Goal: Transaction & Acquisition: Purchase product/service

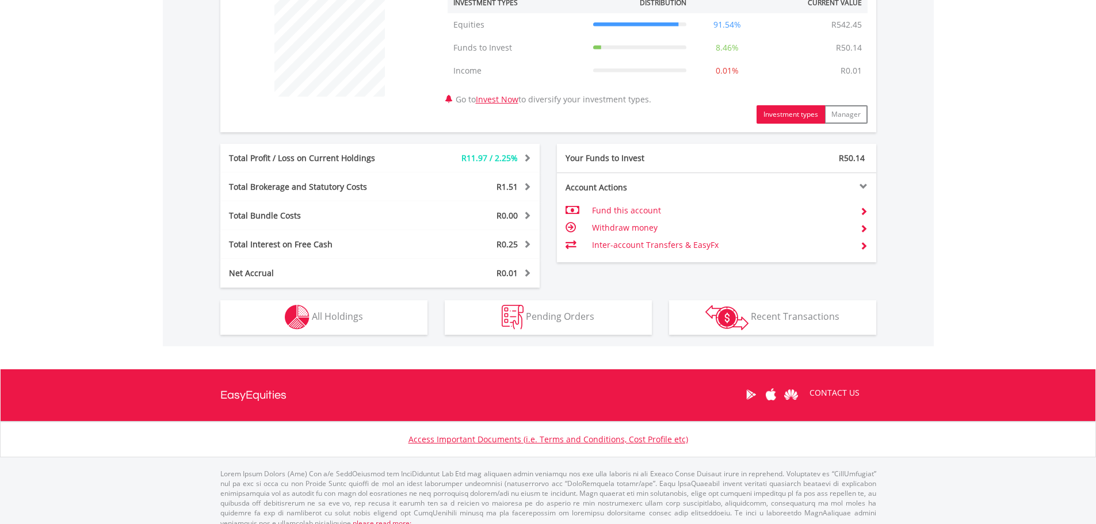
scroll to position [472, 0]
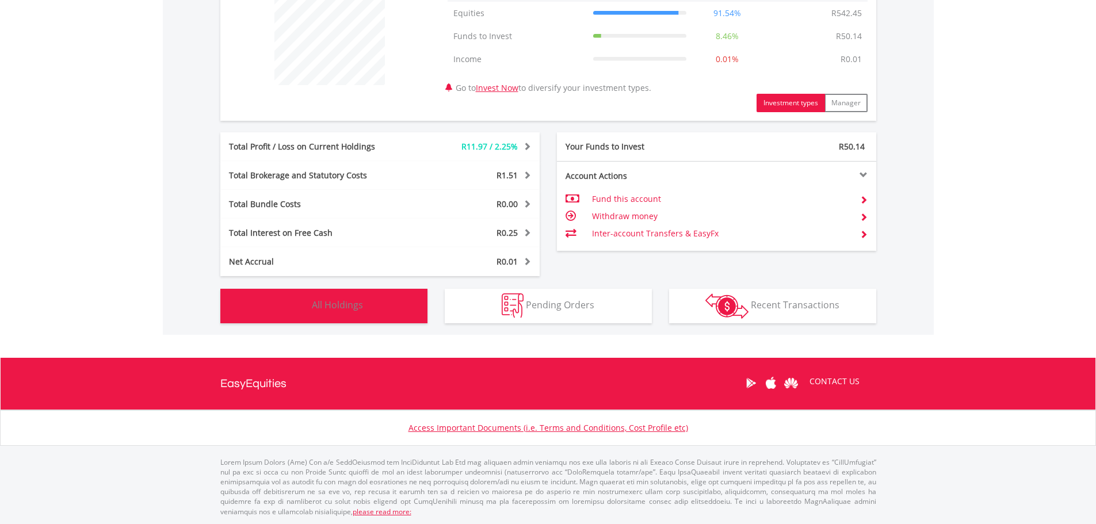
click at [363, 308] on button "Holdings All Holdings" at bounding box center [323, 306] width 207 height 35
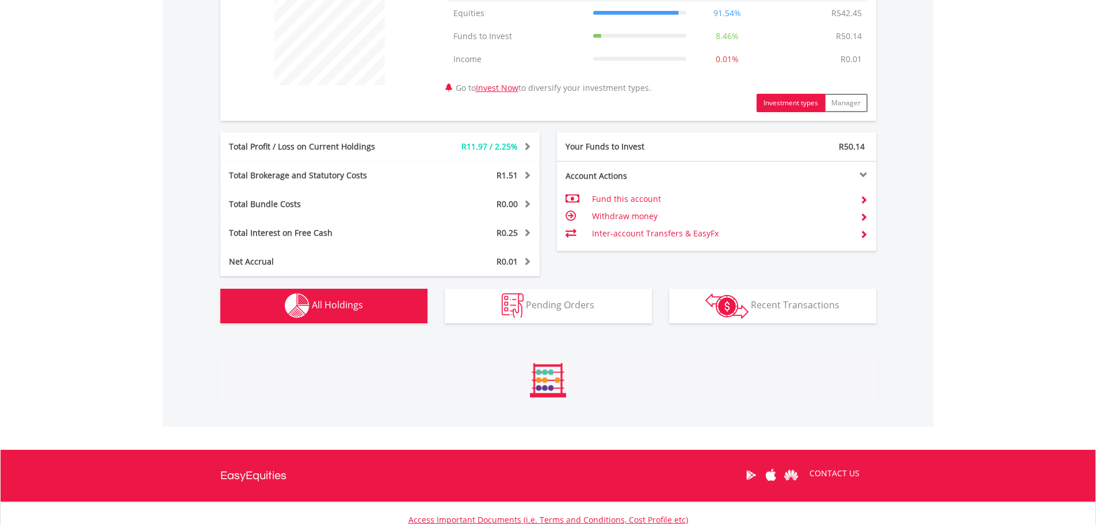
scroll to position [736, 0]
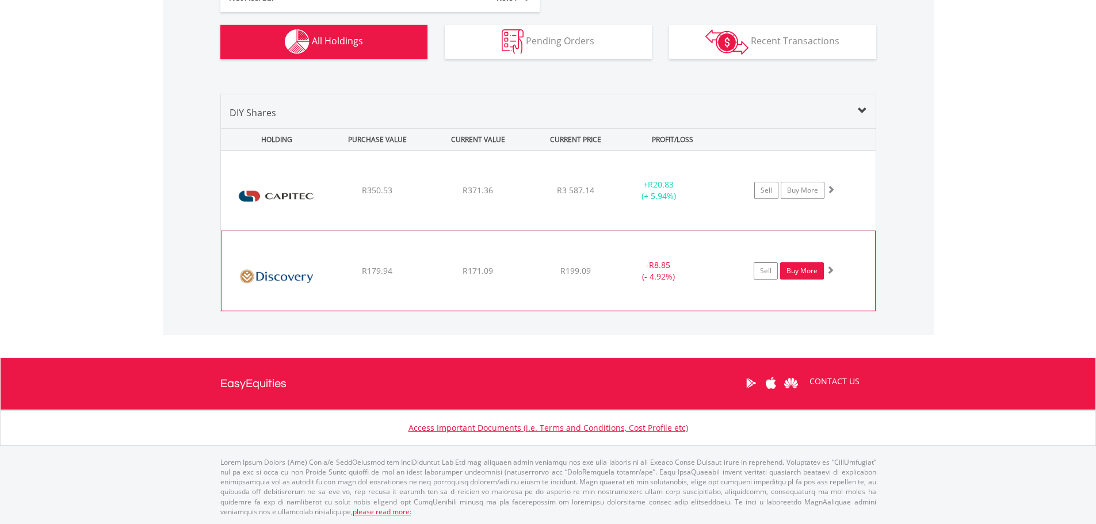
click at [798, 271] on link "Buy More" at bounding box center [802, 270] width 44 height 17
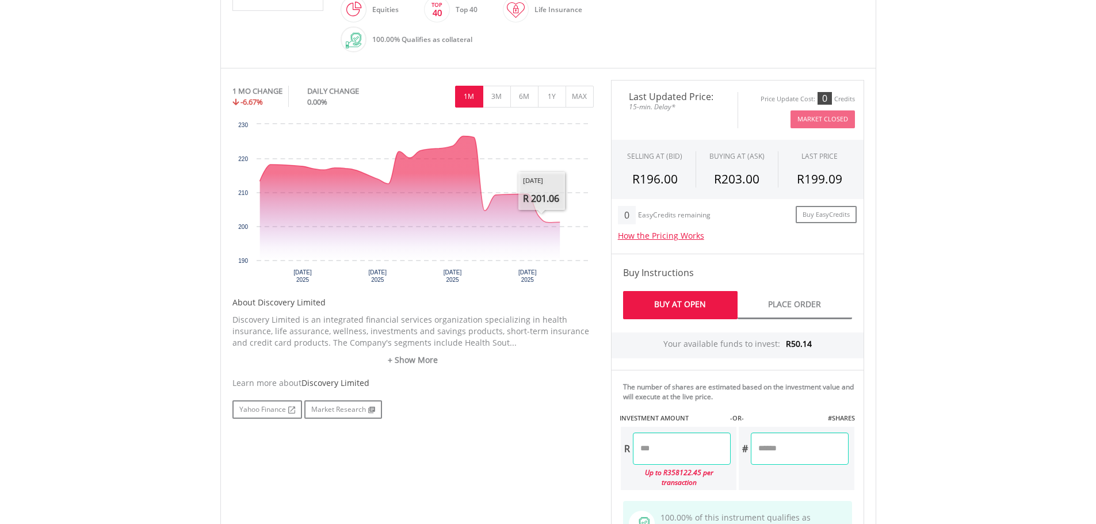
scroll to position [345, 0]
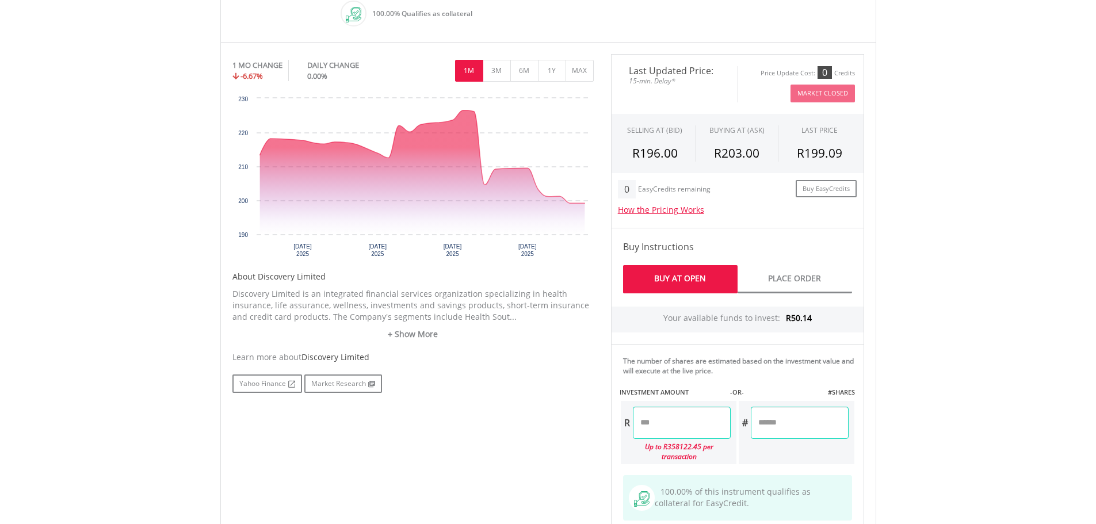
click at [696, 420] on input "number" at bounding box center [682, 423] width 98 height 32
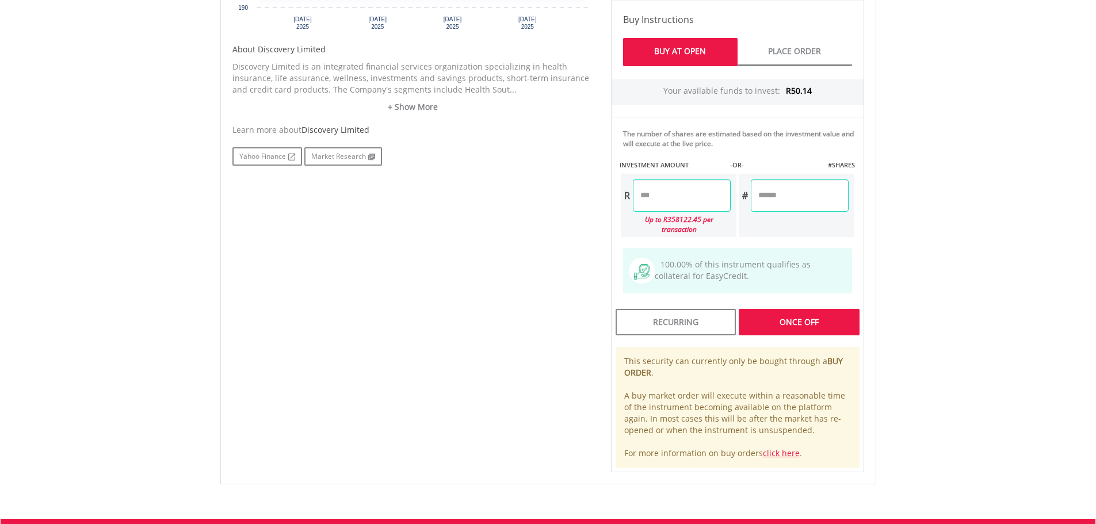
scroll to position [575, 0]
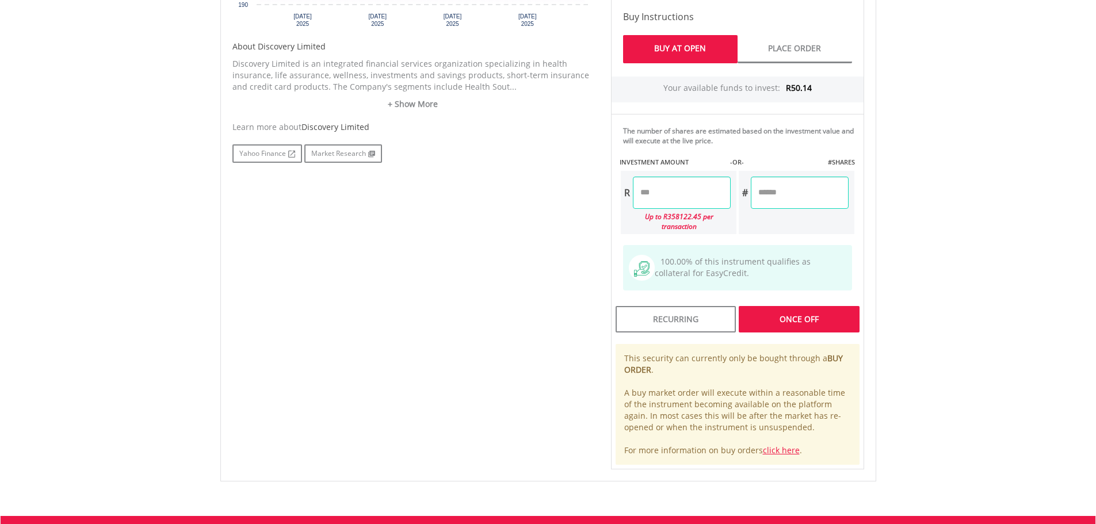
type input "*****"
type input "******"
click at [573, 274] on div "No chart available. 1 MO CHANGE -6.67% DAILY CHANGE 0.00% 1M 3M 6M 1Y MAX Chart…" at bounding box center [548, 146] width 649 height 645
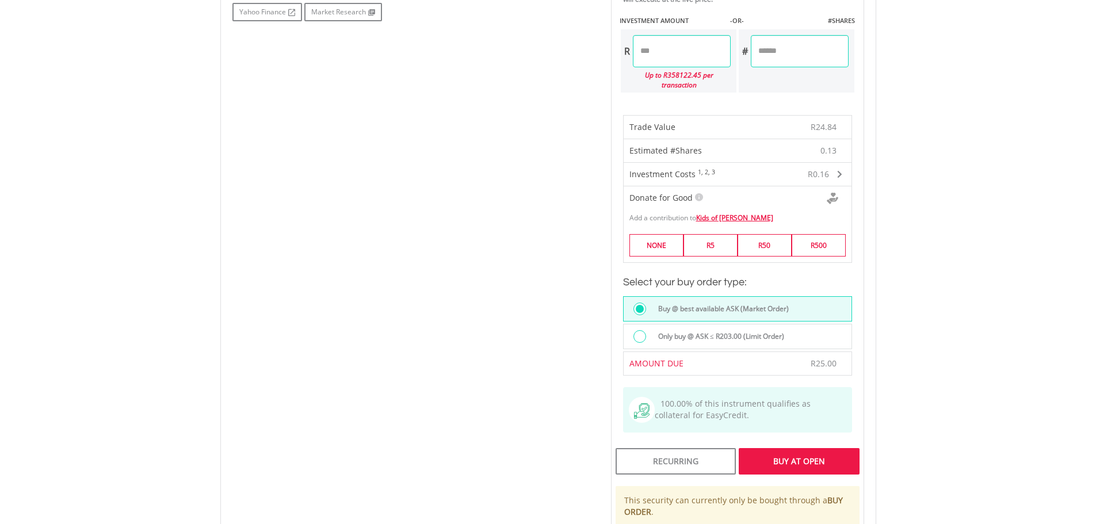
scroll to position [748, 0]
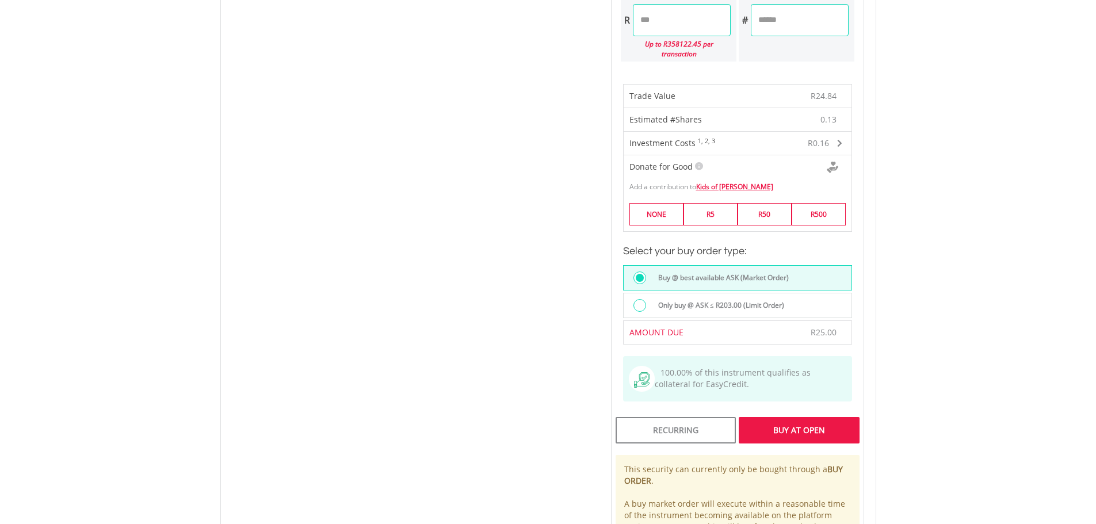
click at [822, 420] on div "Buy At Open" at bounding box center [798, 430] width 120 height 26
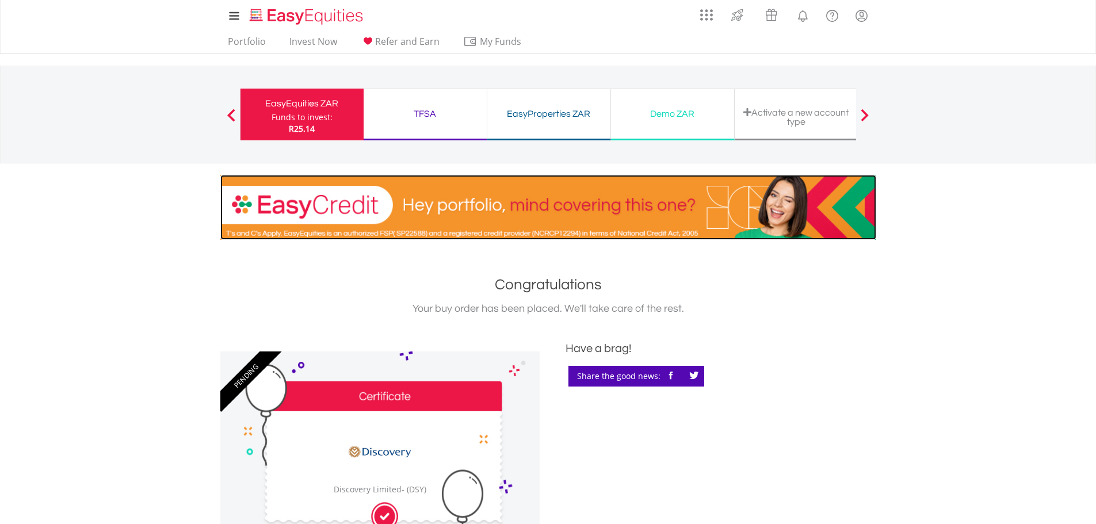
drag, startPoint x: 479, startPoint y: 235, endPoint x: 489, endPoint y: 235, distance: 9.8
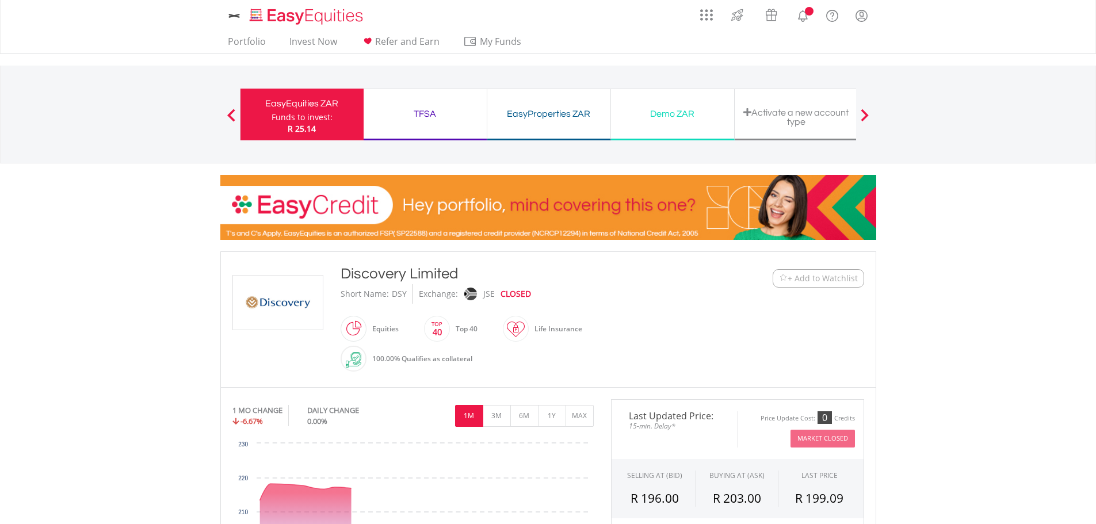
scroll to position [724, 0]
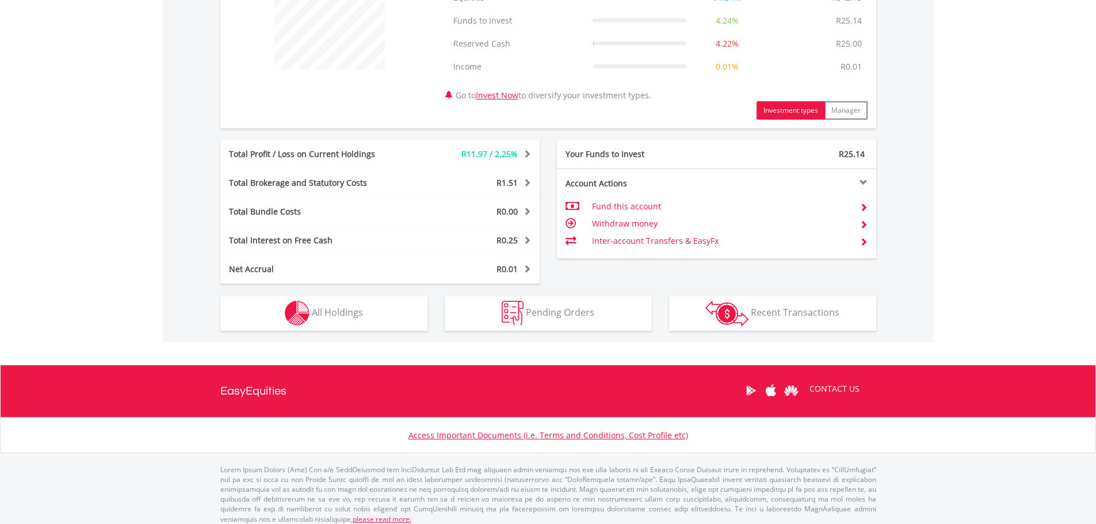
scroll to position [110, 219]
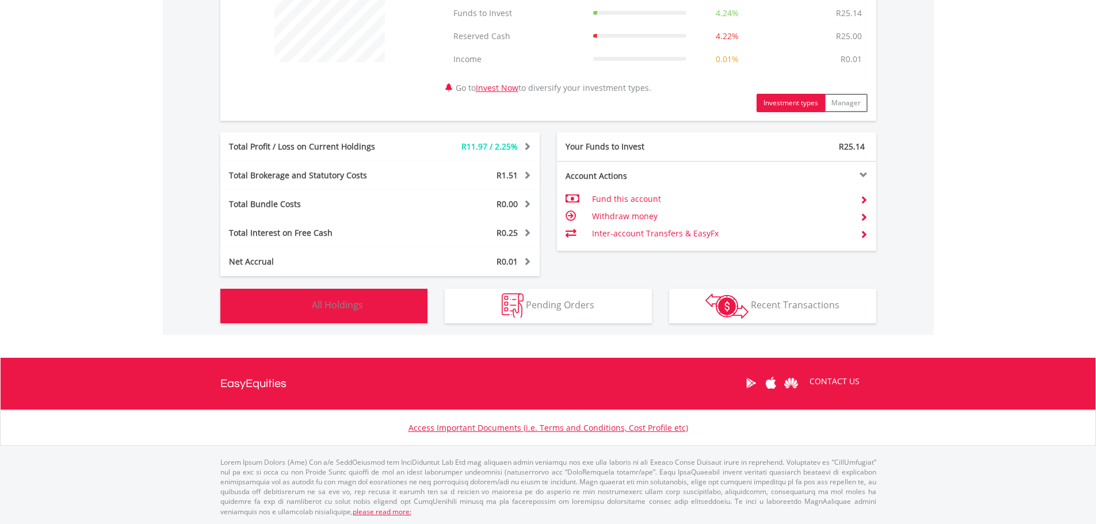
click at [377, 305] on button "Holdings All Holdings" at bounding box center [323, 306] width 207 height 35
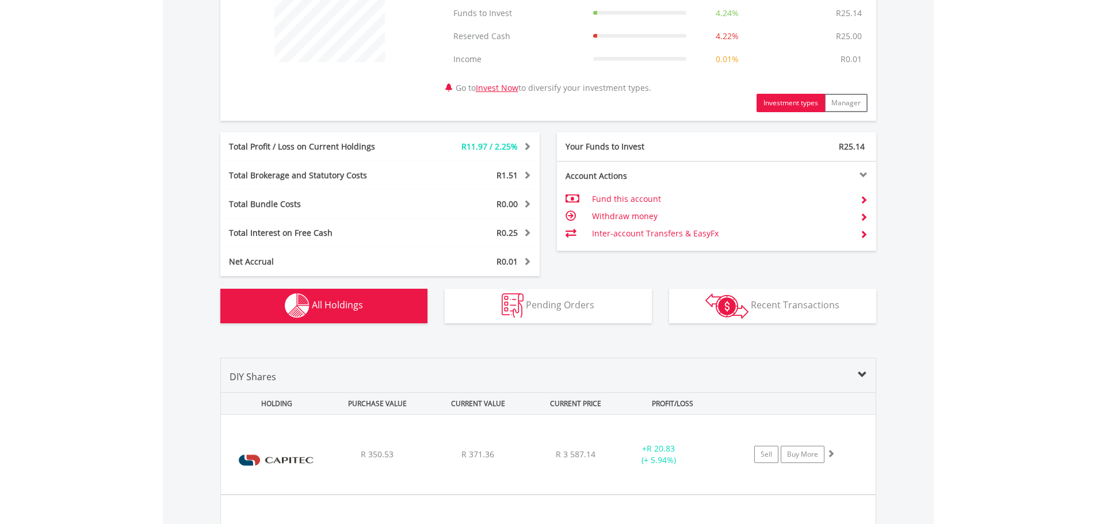
scroll to position [759, 0]
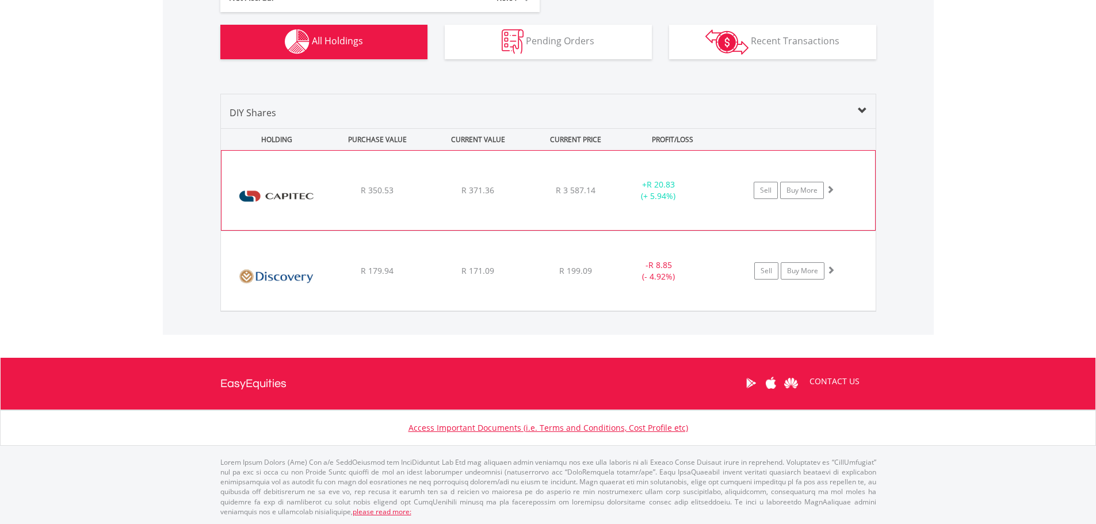
click at [443, 189] on div "R 371.36" at bounding box center [478, 191] width 98 height 12
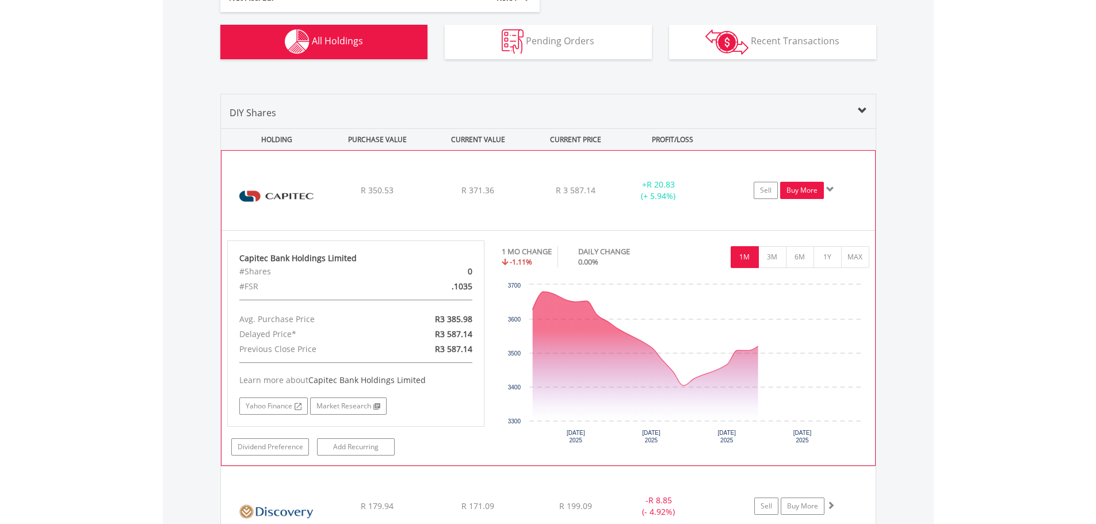
click at [803, 194] on link "Buy More" at bounding box center [802, 190] width 44 height 17
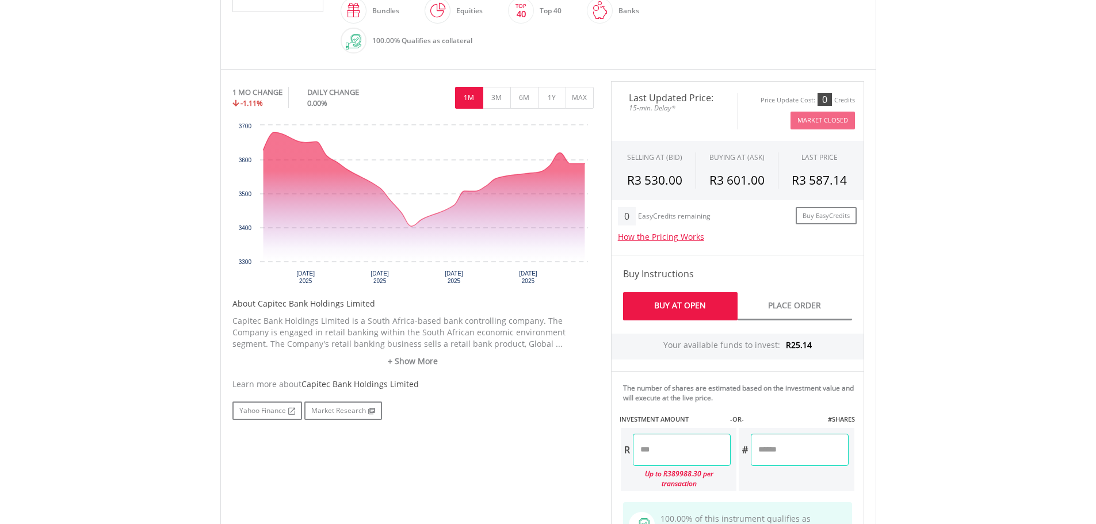
scroll to position [518, 0]
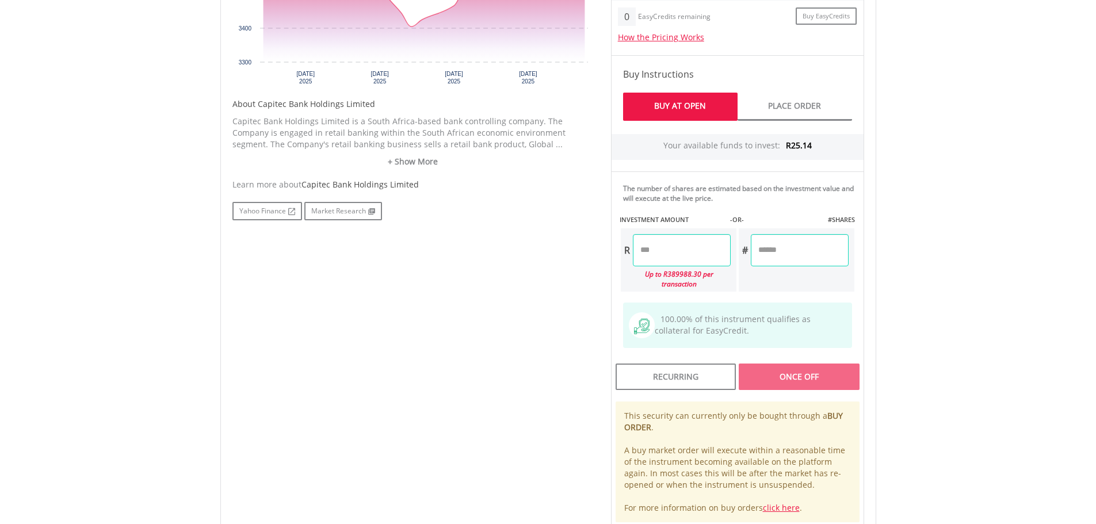
click at [692, 247] on input "number" at bounding box center [682, 250] width 98 height 32
type input "*****"
type input "******"
click at [774, 367] on div "Last Updated Price: 15-min. Delay* Price Update Cost: 0 Credits Market Closed S…" at bounding box center [737, 204] width 270 height 645
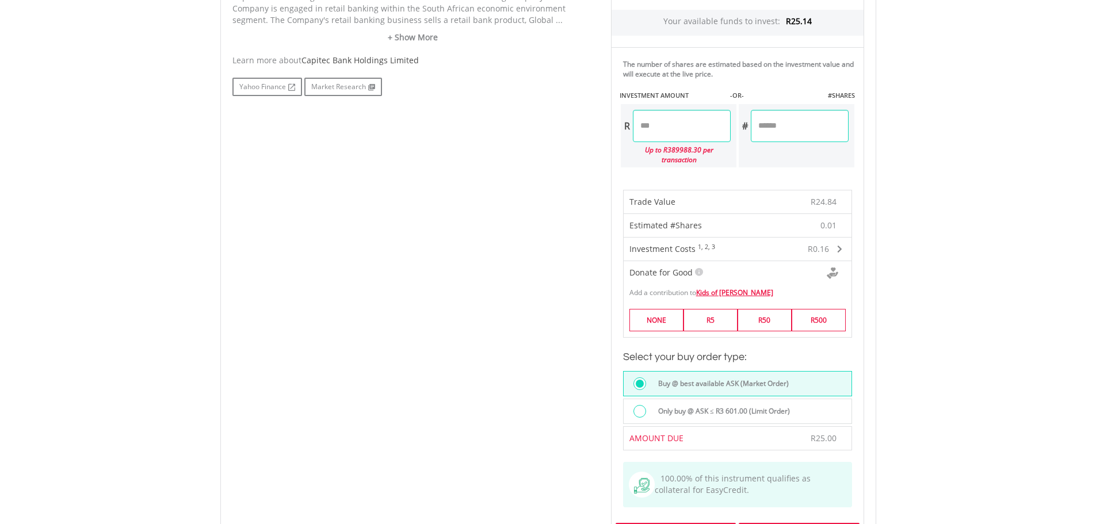
scroll to position [805, 0]
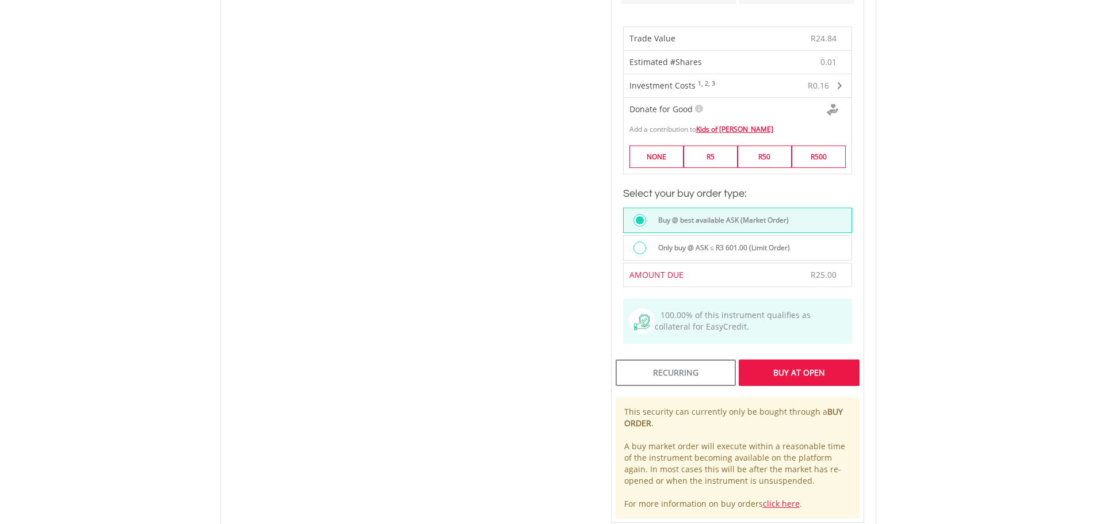
click at [794, 366] on div "Buy At Open" at bounding box center [798, 372] width 120 height 26
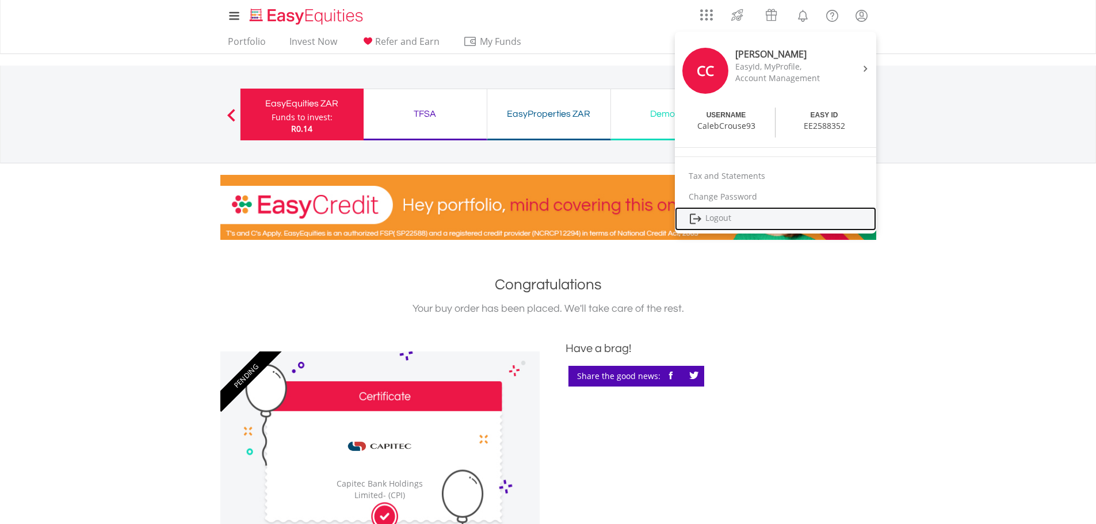
click at [724, 216] on link "Logout" at bounding box center [775, 219] width 201 height 24
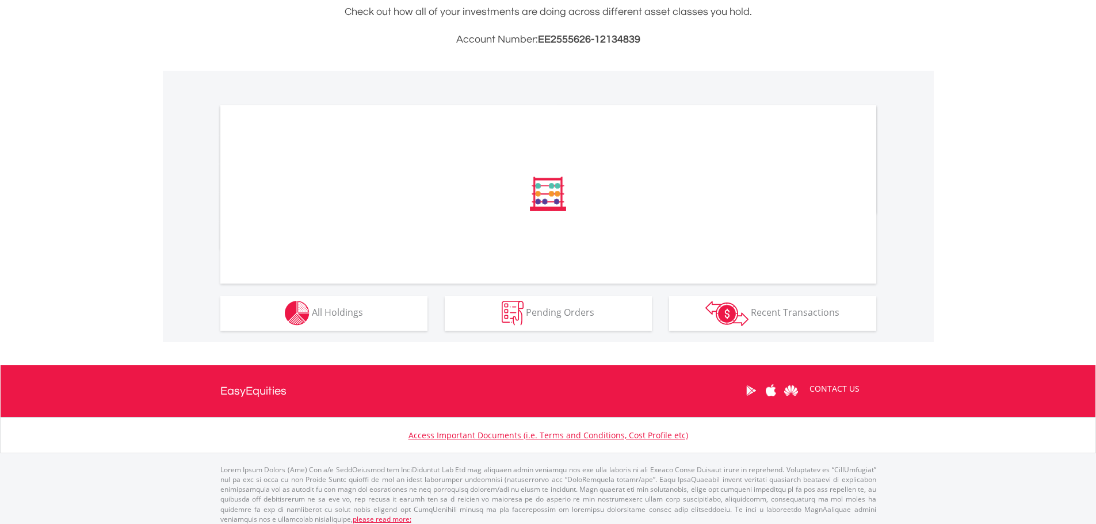
scroll to position [293, 0]
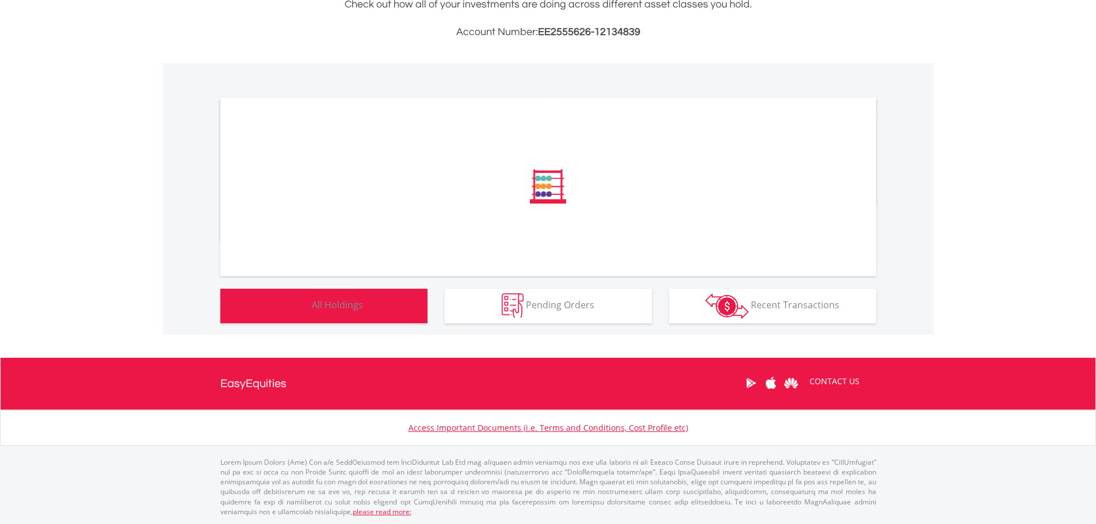
click at [324, 309] on span "All Holdings" at bounding box center [337, 305] width 51 height 13
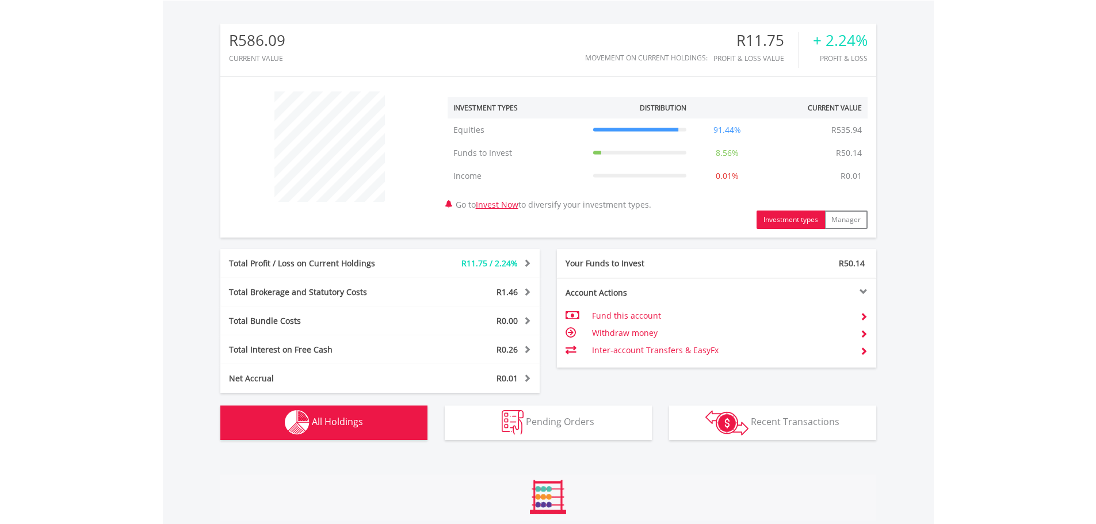
scroll to position [736, 0]
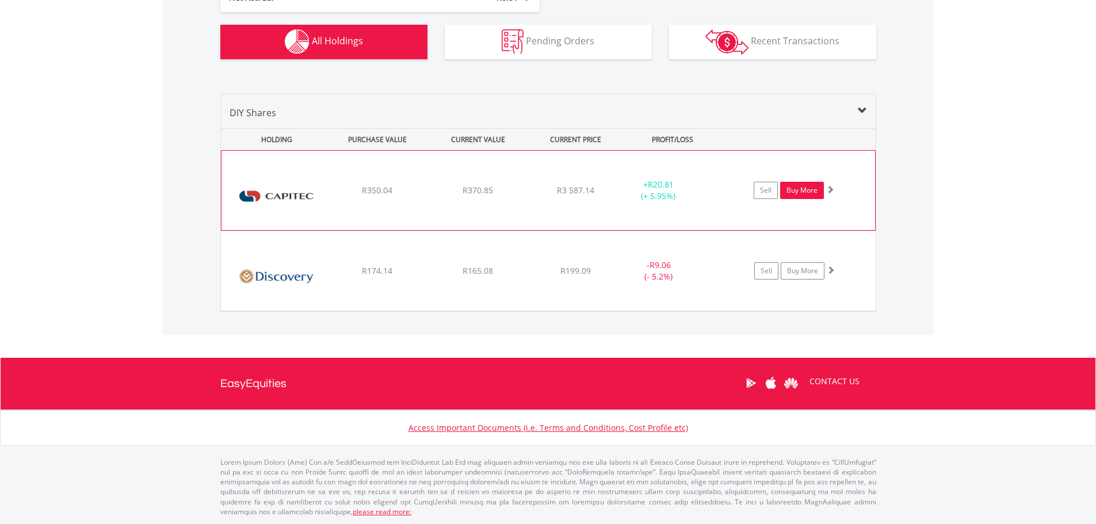
click at [797, 189] on link "Buy More" at bounding box center [802, 190] width 44 height 17
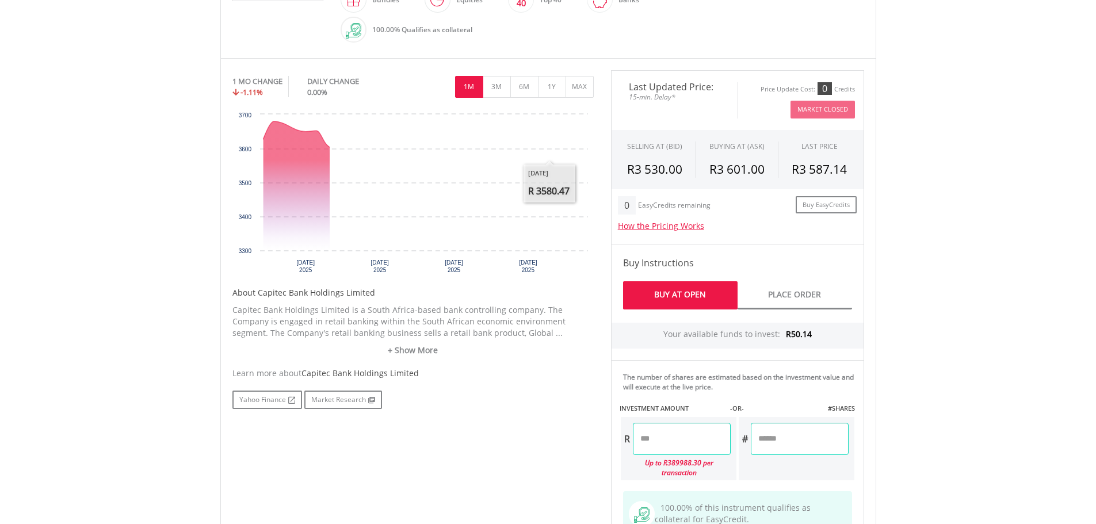
scroll to position [345, 0]
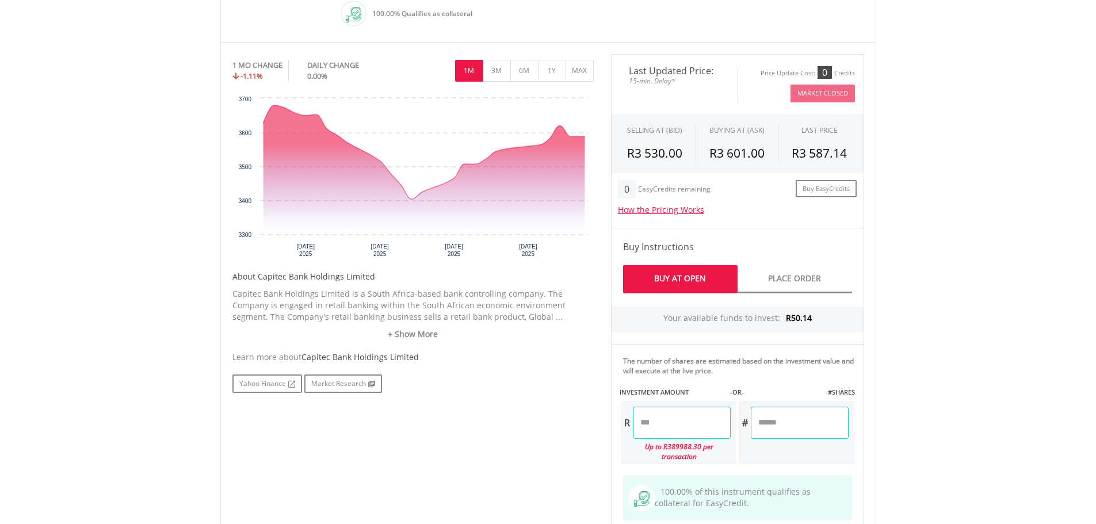
click at [695, 434] on input "number" at bounding box center [682, 423] width 98 height 32
type input "*****"
type input "******"
click at [561, 395] on div "No chart available. 1 MO CHANGE -1.11% DAILY CHANGE 0.00% 1M 3M 6M 1Y MAX Chart…" at bounding box center [548, 376] width 649 height 645
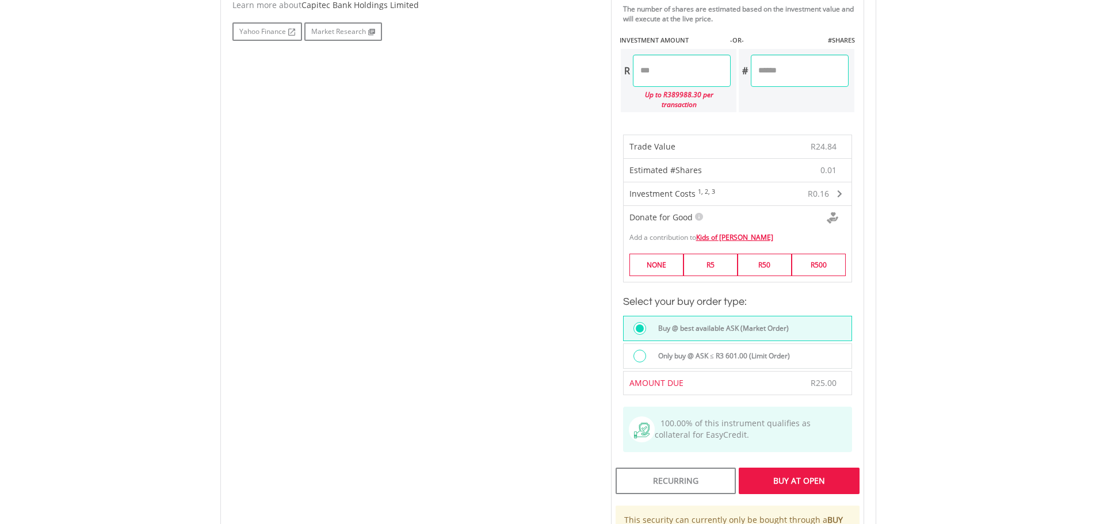
scroll to position [920, 0]
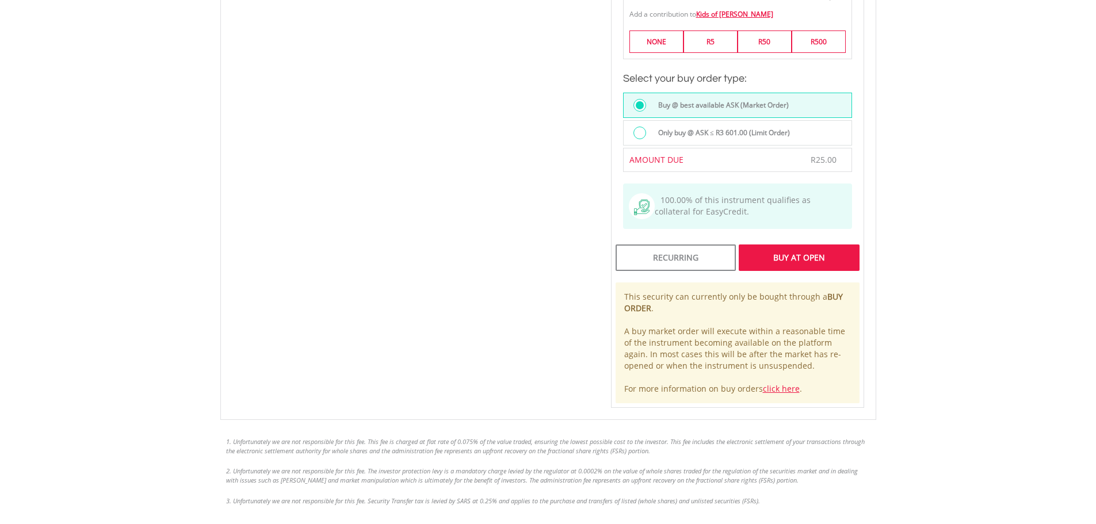
click at [803, 250] on div "Buy At Open" at bounding box center [798, 257] width 120 height 26
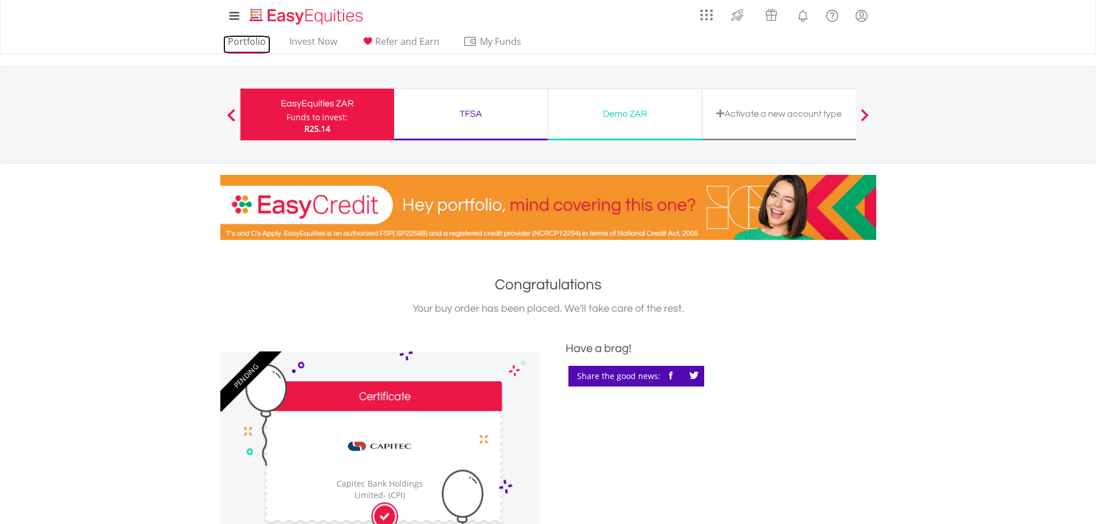
click at [236, 39] on link "Portfolio" at bounding box center [246, 45] width 47 height 18
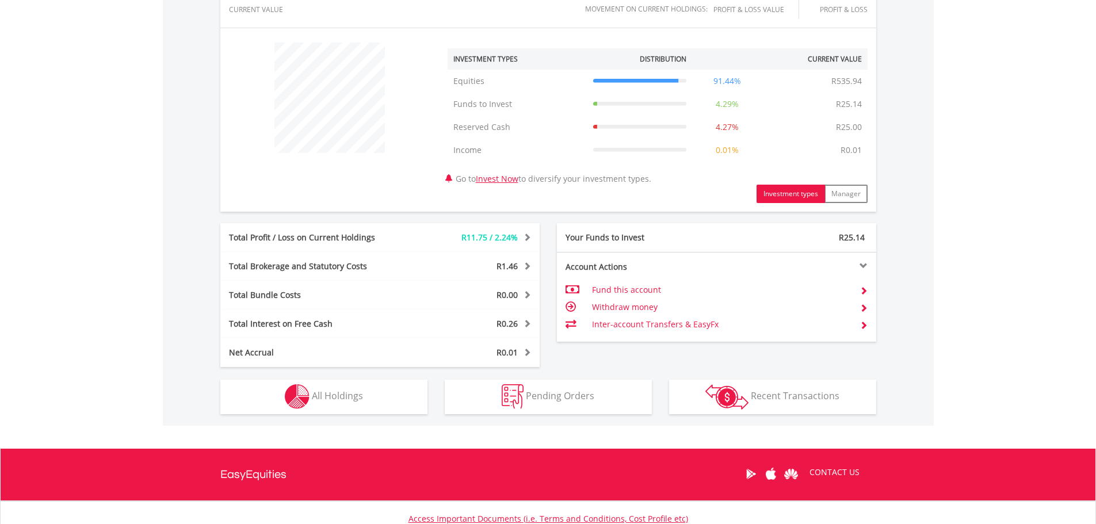
scroll to position [495, 0]
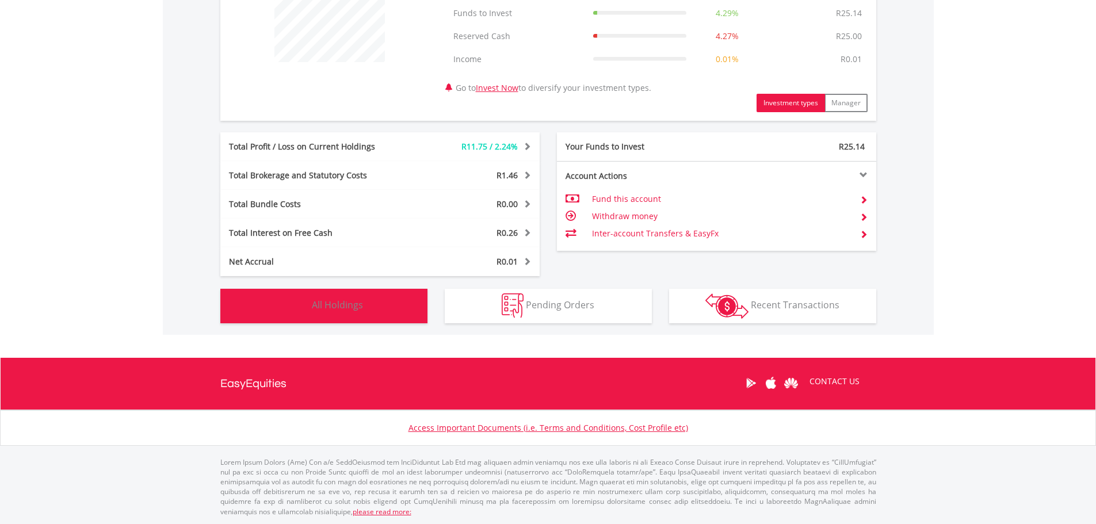
click at [367, 311] on button "Holdings All Holdings" at bounding box center [323, 306] width 207 height 35
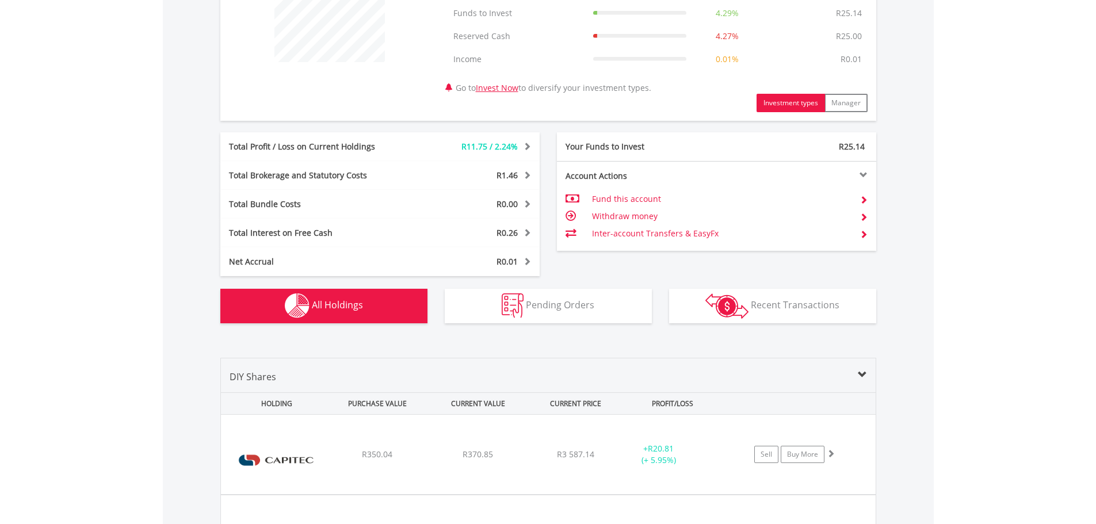
scroll to position [759, 0]
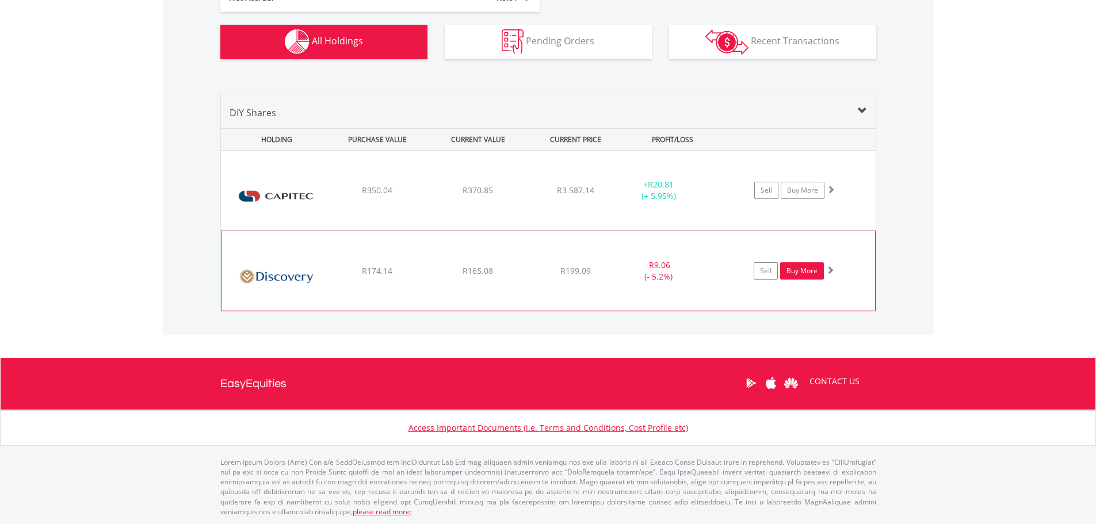
click at [810, 273] on link "Buy More" at bounding box center [802, 270] width 44 height 17
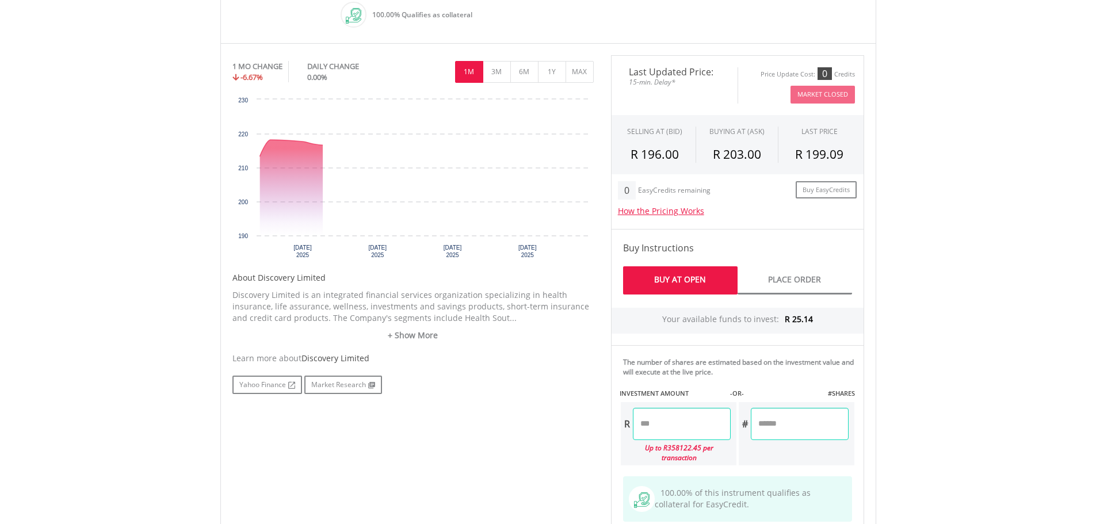
scroll to position [345, 0]
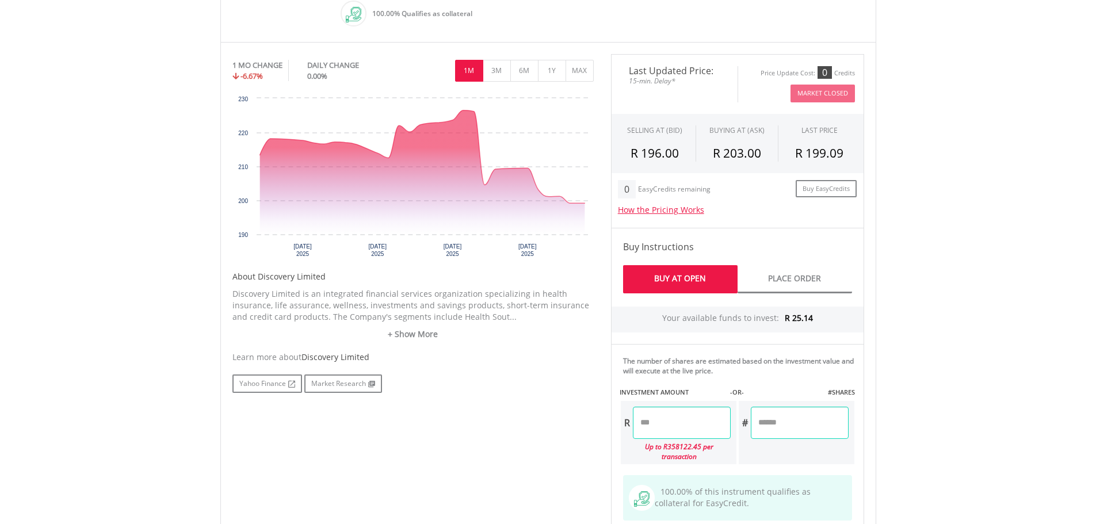
click at [697, 424] on input "number" at bounding box center [682, 423] width 98 height 32
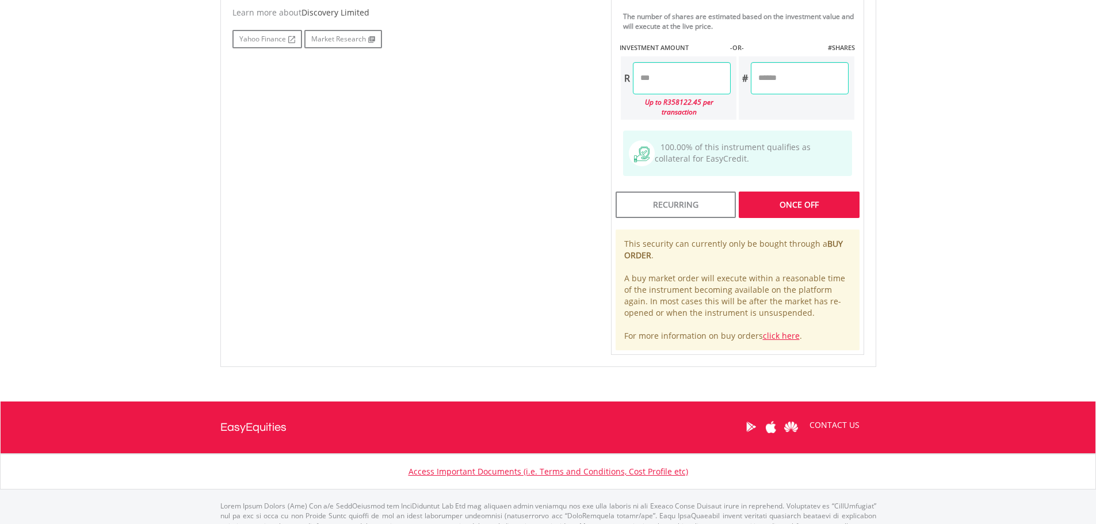
scroll to position [690, 0]
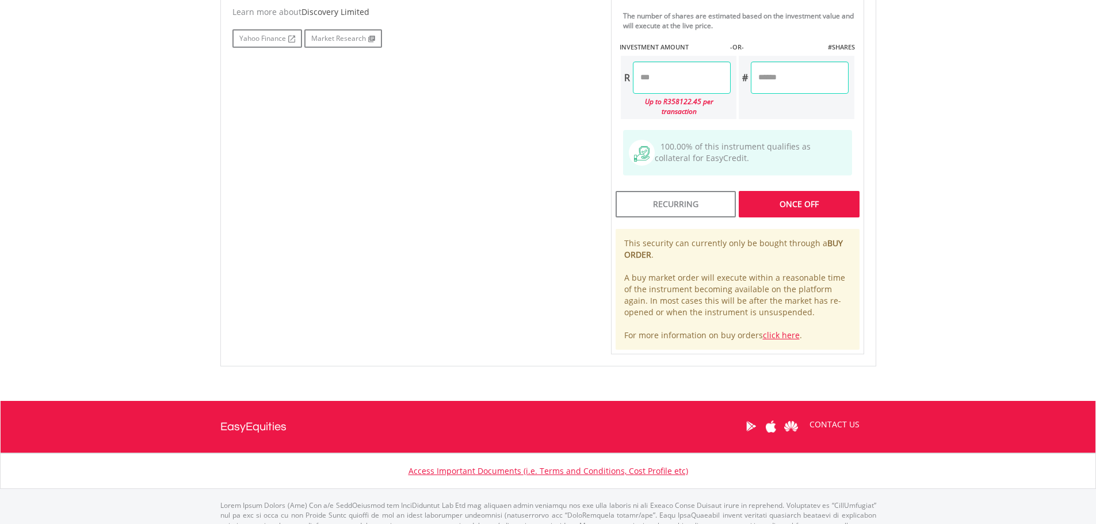
type input "*****"
type input "******"
click at [787, 196] on div "Last Updated Price: 15-min. Delay* Price Update Cost: 0 Credits Market Closed S…" at bounding box center [737, 31] width 270 height 645
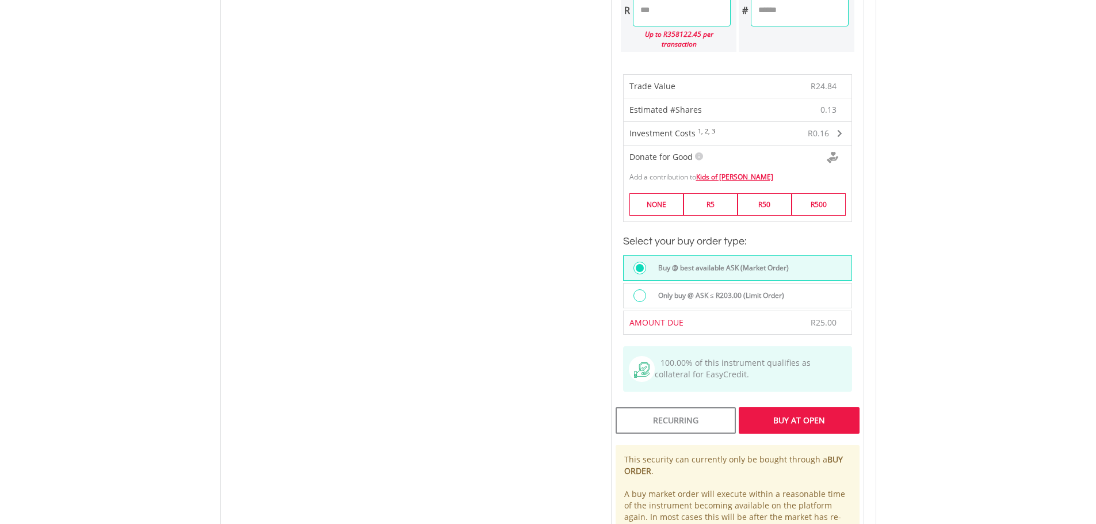
scroll to position [978, 0]
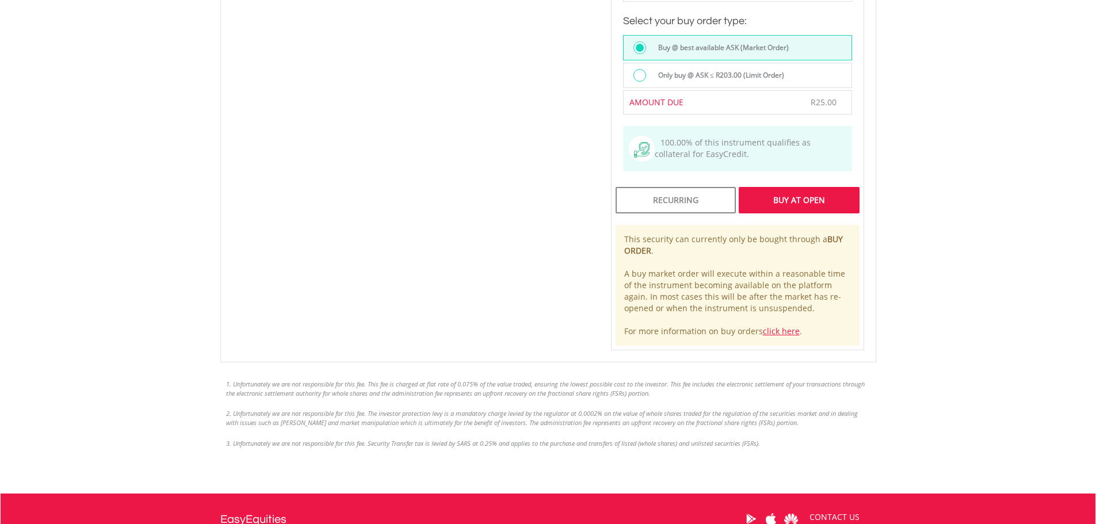
click at [801, 195] on div "Buy At Open" at bounding box center [798, 200] width 120 height 26
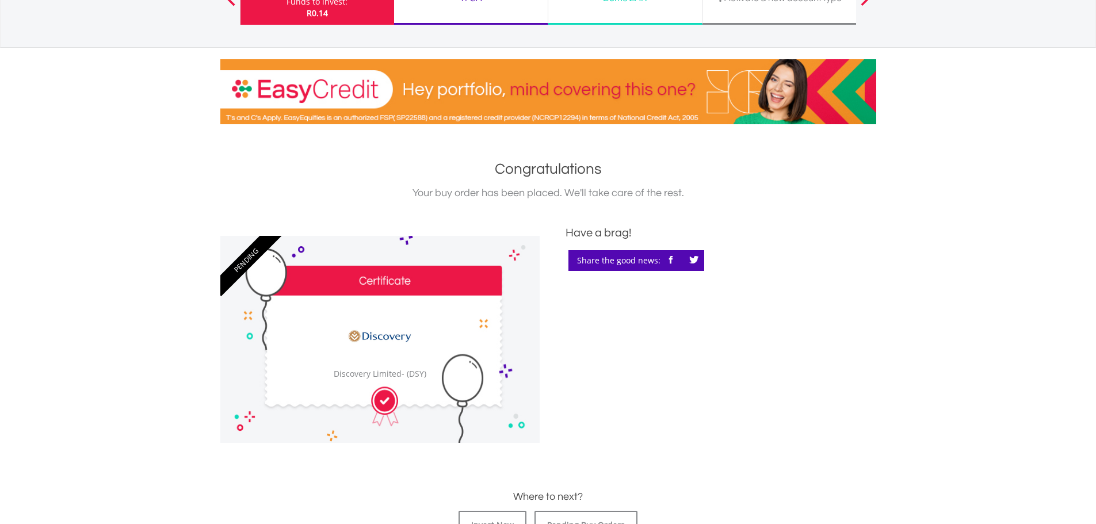
scroll to position [115, 0]
